Goal: Transaction & Acquisition: Book appointment/travel/reservation

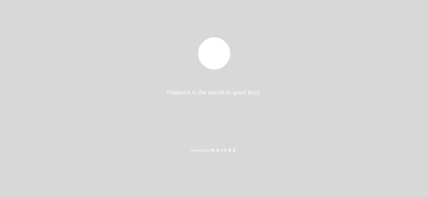
select select "es"
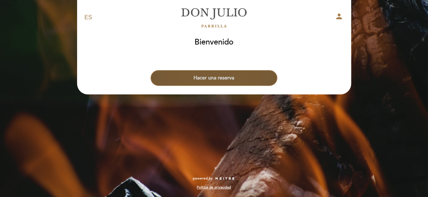
click at [252, 78] on button "Hacer una reserva" at bounding box center [214, 78] width 127 height 16
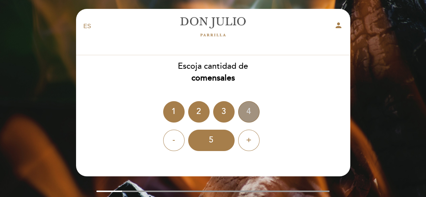
click at [250, 111] on div "4" at bounding box center [248, 111] width 21 height 21
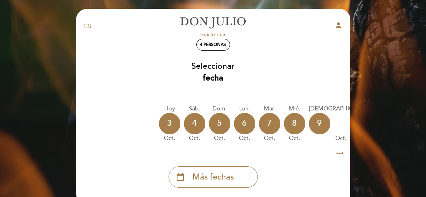
click at [338, 157] on icon "arrow_right_alt" at bounding box center [339, 153] width 11 height 15
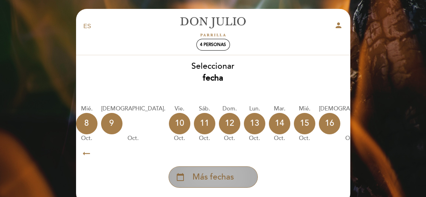
click at [224, 175] on span "Más fechas" at bounding box center [212, 178] width 41 height 12
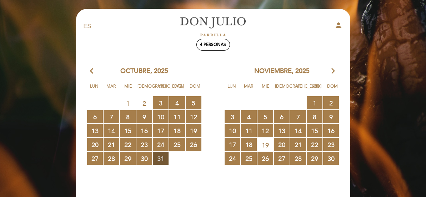
click at [163, 157] on span "31 RESERVAS DISPONIBLES" at bounding box center [161, 158] width 16 height 13
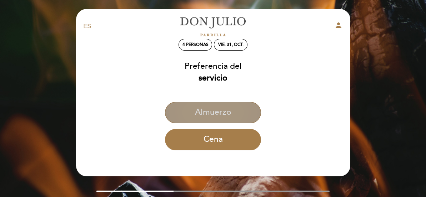
click at [219, 114] on button "Almuerzo" at bounding box center [213, 112] width 96 height 21
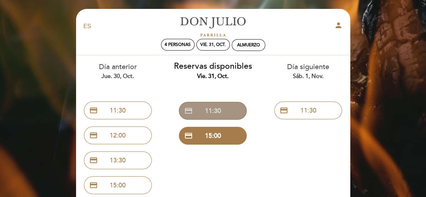
click at [231, 111] on button "credit_card 11:30" at bounding box center [213, 111] width 68 height 18
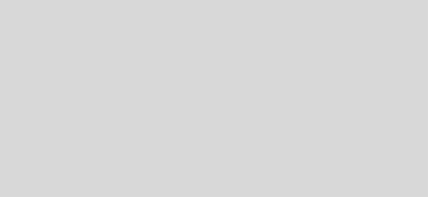
select select "es"
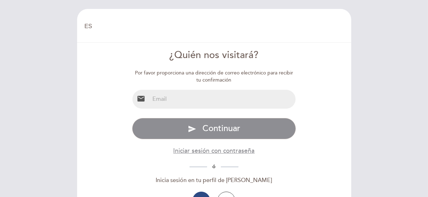
click at [234, 104] on input "email" at bounding box center [222, 99] width 146 height 19
type input "[EMAIL_ADDRESS][DOMAIN_NAME]"
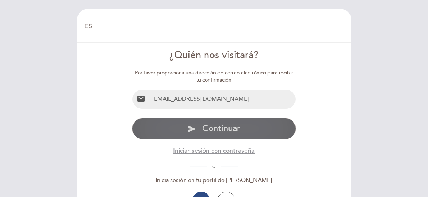
click at [227, 134] on button "send Continuar" at bounding box center [214, 128] width 164 height 21
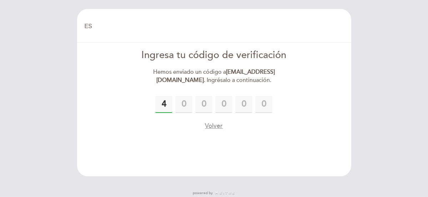
type input "4"
type input "5"
type input "1"
type input "6"
type input "5"
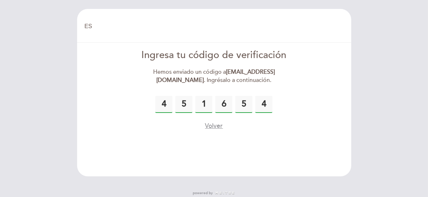
type input "4"
